Goal: Transaction & Acquisition: Purchase product/service

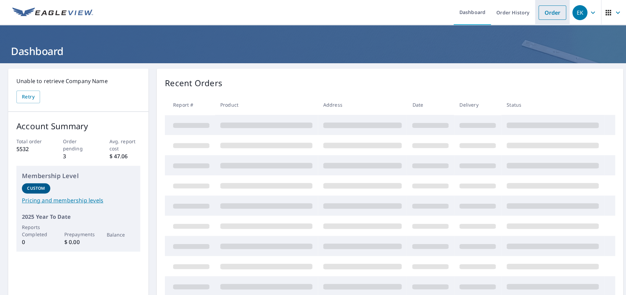
click at [540, 13] on link "Order" at bounding box center [552, 12] width 28 height 14
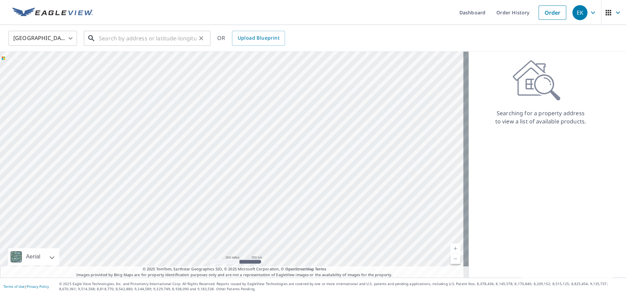
click at [142, 37] on input "text" at bounding box center [147, 38] width 97 height 19
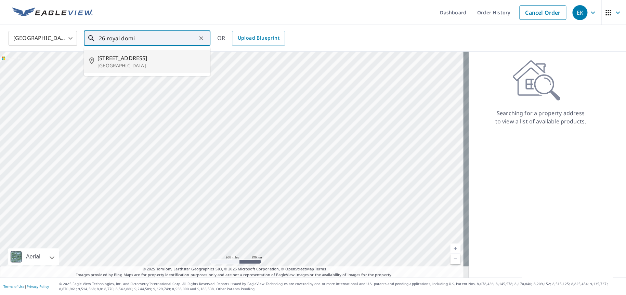
click at [132, 64] on p "[GEOGRAPHIC_DATA]" at bounding box center [150, 65] width 107 height 7
type input "[STREET_ADDRESS]"
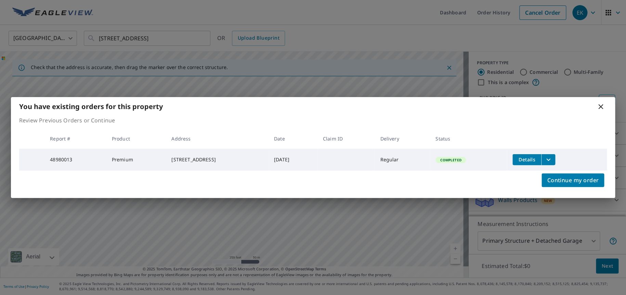
click at [537, 158] on span "Details" at bounding box center [526, 159] width 21 height 6
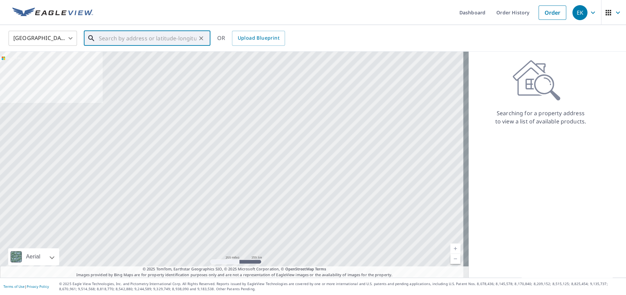
click at [150, 37] on input "text" at bounding box center [147, 38] width 97 height 19
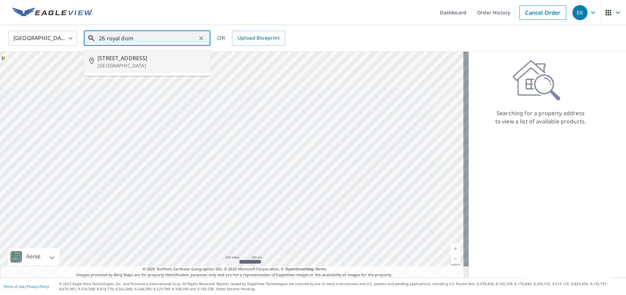
click at [136, 62] on span "[STREET_ADDRESS]" at bounding box center [150, 58] width 107 height 8
type input "[STREET_ADDRESS]"
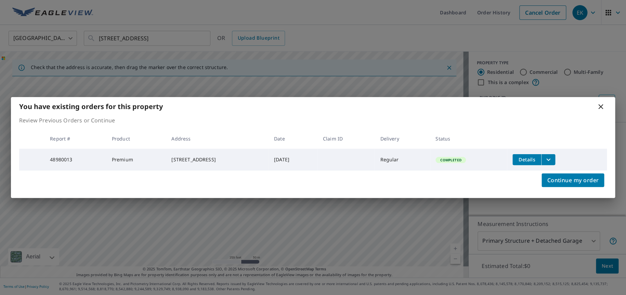
click at [552, 160] on icon "filesDropdownBtn-48980013" at bounding box center [548, 160] width 8 height 8
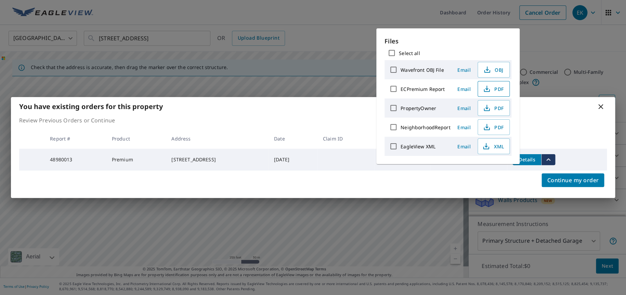
click at [486, 88] on icon "button" at bounding box center [487, 89] width 8 height 8
click at [602, 105] on icon at bounding box center [601, 107] width 8 height 8
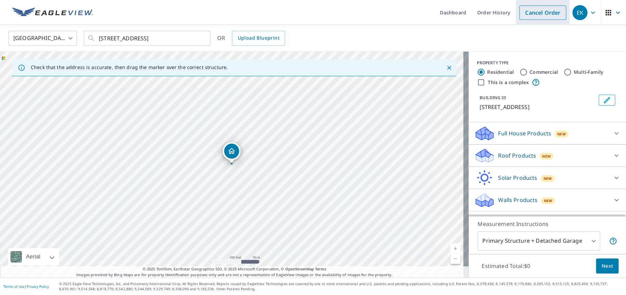
click at [534, 9] on link "Cancel Order" at bounding box center [542, 12] width 47 height 14
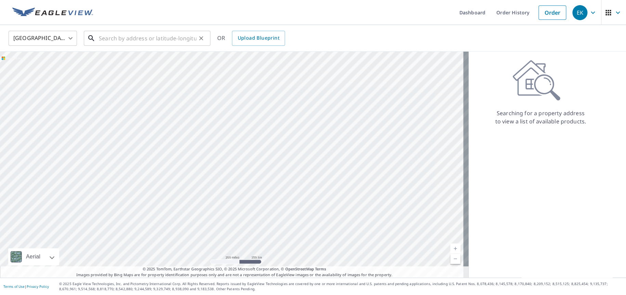
click at [130, 41] on input "text" at bounding box center [147, 38] width 97 height 19
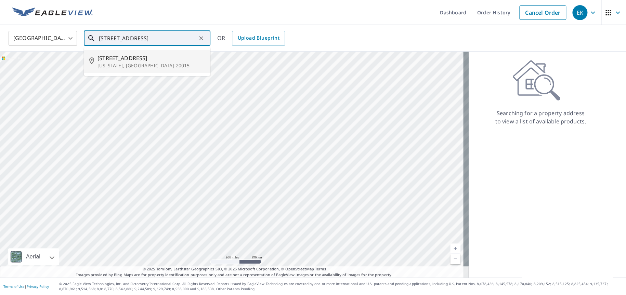
click at [123, 62] on p "[US_STATE], [GEOGRAPHIC_DATA] 20015" at bounding box center [150, 65] width 107 height 7
type input "[STREET_ADDRESS][US_STATE]"
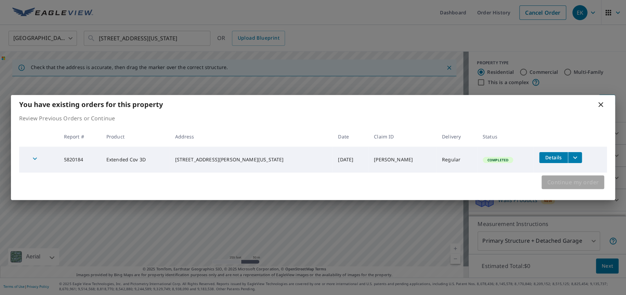
click at [572, 182] on span "Continue my order" at bounding box center [573, 183] width 52 height 10
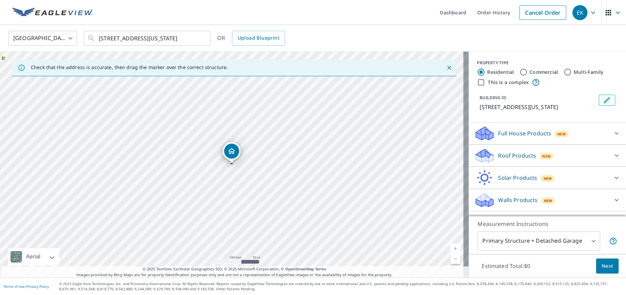
click at [477, 154] on icon at bounding box center [483, 153] width 15 height 9
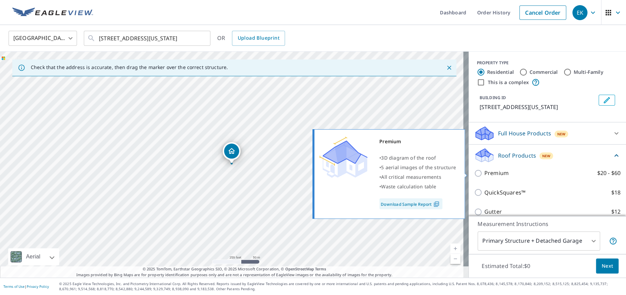
click at [474, 174] on input "Premium $20 - $60" at bounding box center [479, 173] width 10 height 8
checkbox input "true"
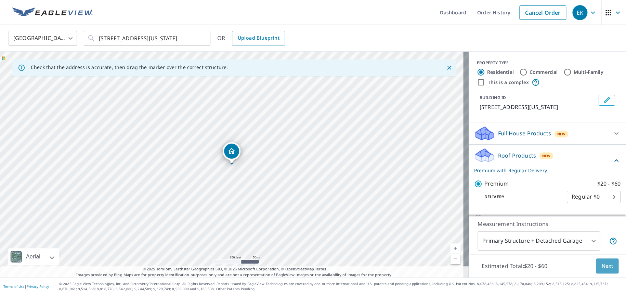
click at [601, 269] on span "Next" at bounding box center [607, 266] width 12 height 9
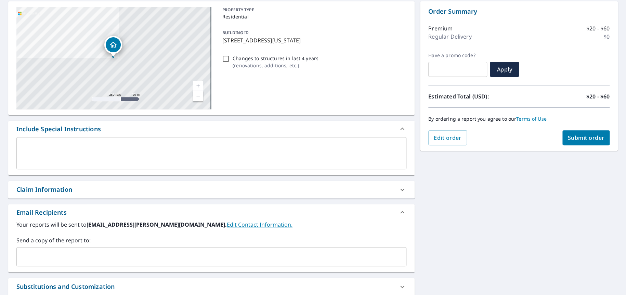
scroll to position [68, 0]
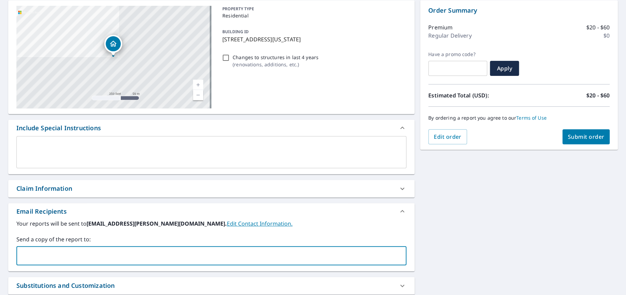
click at [29, 254] on input "text" at bounding box center [206, 255] width 374 height 13
type input "[EMAIL_ADDRESS][DOMAIN_NAME]"
click at [587, 136] on span "Submit order" at bounding box center [586, 137] width 37 height 8
checkbox input "true"
